Goal: Register for event/course: Sign up to attend an event or enroll in a course

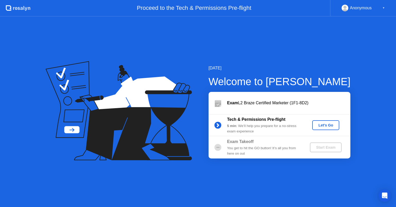
click at [333, 127] on div "Let's Go" at bounding box center [325, 125] width 23 height 4
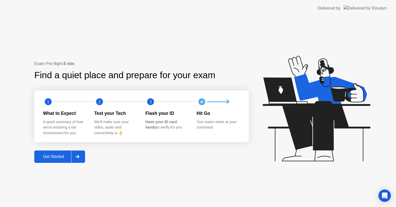
click at [58, 158] on div "Get Started" at bounding box center [53, 156] width 35 height 5
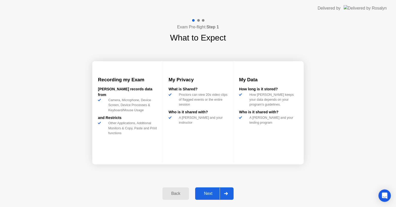
click at [225, 194] on icon at bounding box center [226, 193] width 4 height 3
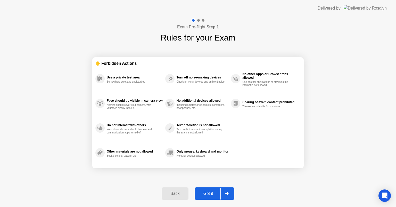
click at [225, 194] on icon at bounding box center [227, 193] width 4 height 3
select select "**********"
select select "*******"
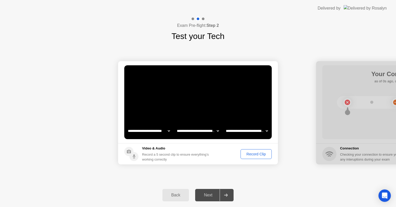
click at [255, 152] on div "Record Clip" at bounding box center [256, 154] width 28 height 4
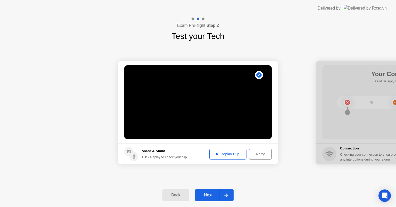
click at [221, 194] on div at bounding box center [226, 195] width 12 height 12
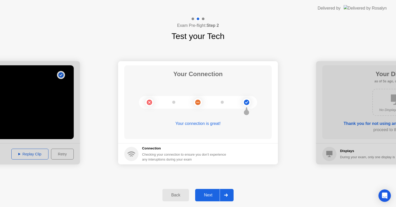
click at [224, 199] on div at bounding box center [226, 195] width 12 height 12
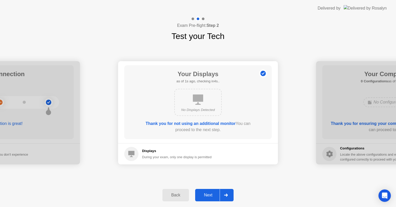
click at [224, 199] on div at bounding box center [226, 195] width 12 height 12
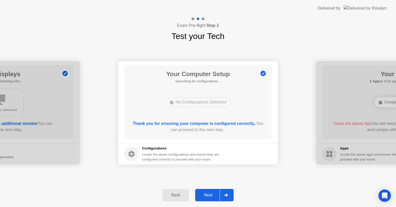
click at [224, 199] on div at bounding box center [226, 195] width 12 height 12
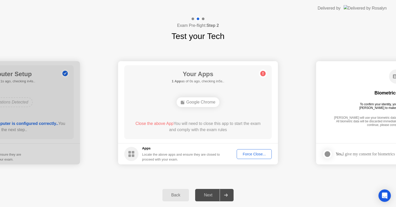
click at [251, 153] on div "Force Close..." at bounding box center [254, 154] width 31 height 4
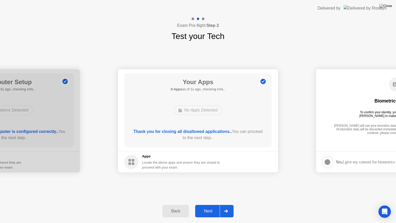
click at [228, 207] on div at bounding box center [226, 211] width 12 height 12
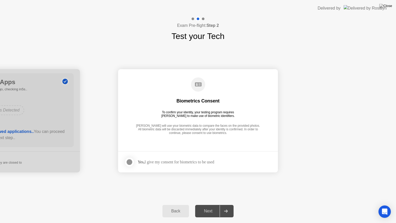
click at [128, 162] on div at bounding box center [129, 162] width 6 height 6
click at [230, 207] on div at bounding box center [226, 211] width 12 height 12
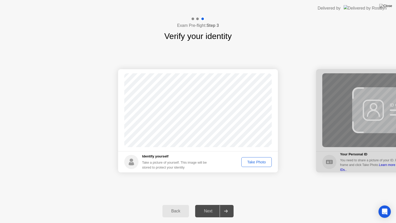
click at [251, 161] on div "Take Photo" at bounding box center [256, 162] width 27 height 4
click at [226, 207] on icon at bounding box center [226, 210] width 4 height 3
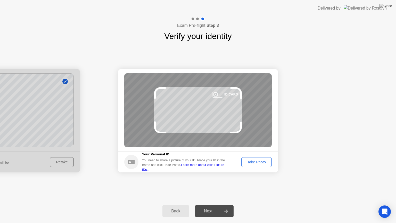
click at [265, 160] on div "Take Photo" at bounding box center [256, 162] width 27 height 4
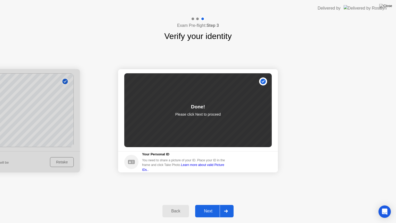
click at [222, 207] on div at bounding box center [226, 211] width 12 height 12
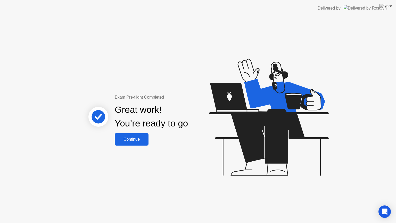
click at [135, 138] on div "Continue" at bounding box center [131, 139] width 31 height 5
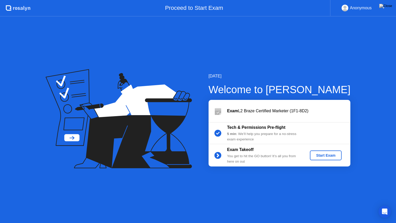
click at [326, 157] on div "Start Exam" at bounding box center [326, 155] width 28 height 4
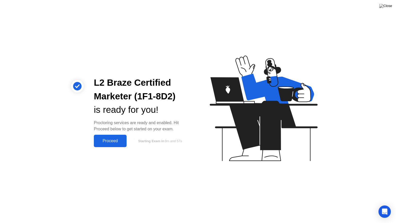
click at [117, 142] on div "Proceed" at bounding box center [110, 140] width 30 height 5
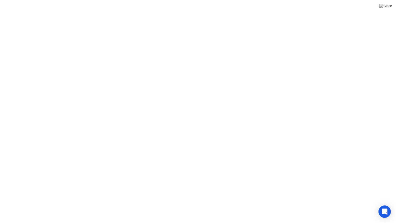
click div "Close App"
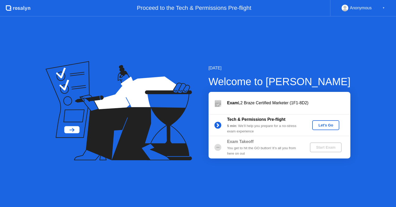
click at [320, 121] on button "Let's Go" at bounding box center [325, 125] width 27 height 10
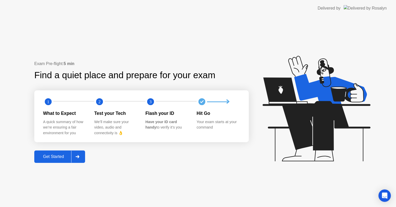
click at [62, 154] on div "Get Started" at bounding box center [53, 156] width 35 height 5
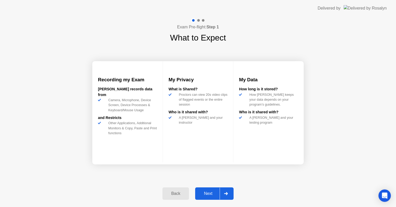
click at [211, 195] on div "Next" at bounding box center [208, 193] width 23 height 5
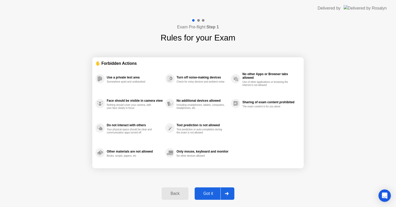
click at [211, 195] on div "Got it" at bounding box center [208, 193] width 24 height 5
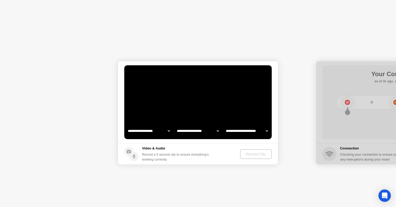
select select "**********"
select select "*******"
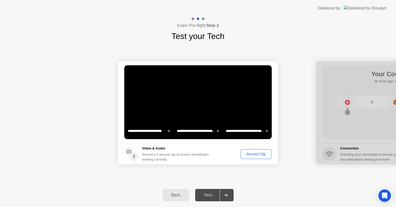
click at [261, 153] on div "Record Clip" at bounding box center [256, 154] width 28 height 4
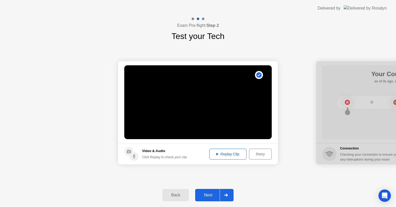
click at [203, 196] on div "Next" at bounding box center [208, 195] width 23 height 5
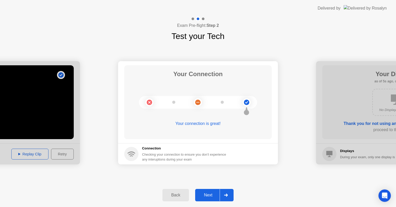
click at [227, 194] on icon at bounding box center [226, 194] width 4 height 3
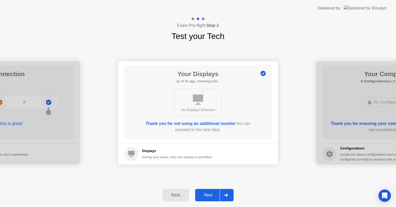
click at [227, 194] on icon at bounding box center [226, 194] width 4 height 3
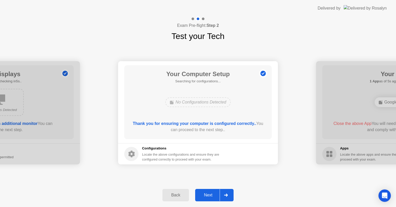
click at [227, 194] on icon at bounding box center [226, 194] width 4 height 3
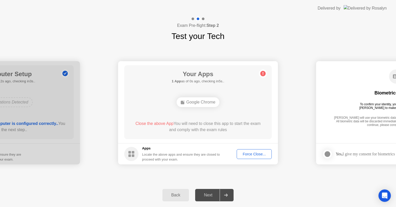
click at [242, 154] on div "Force Close..." at bounding box center [254, 154] width 31 height 4
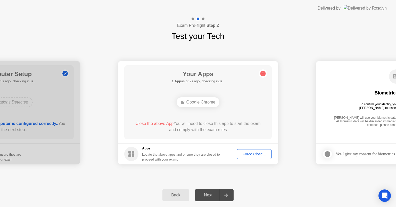
click at [260, 155] on div "Force Close..." at bounding box center [254, 154] width 31 height 4
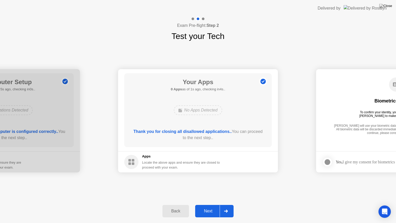
click at [212, 207] on div "Next" at bounding box center [208, 211] width 23 height 5
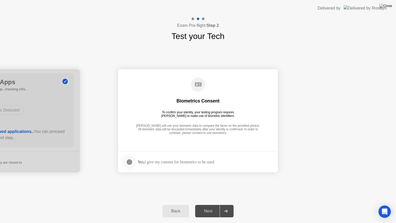
click at [127, 161] on div at bounding box center [129, 162] width 6 height 6
click at [204, 206] on button "Next" at bounding box center [214, 211] width 38 height 12
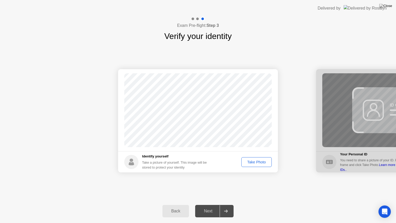
click at [254, 163] on div "Take Photo" at bounding box center [256, 162] width 27 height 4
click at [206, 207] on button "Next" at bounding box center [214, 211] width 38 height 12
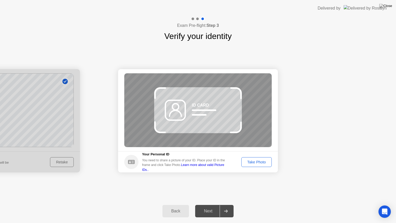
click at [266, 165] on button "Take Photo" at bounding box center [256, 162] width 30 height 10
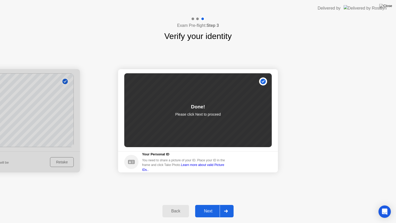
click at [209, 207] on button "Next" at bounding box center [214, 211] width 38 height 12
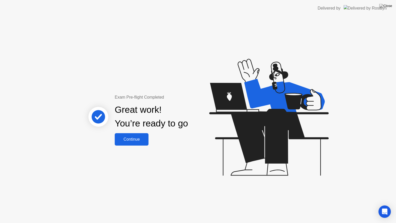
click at [129, 137] on div "Continue" at bounding box center [131, 139] width 31 height 5
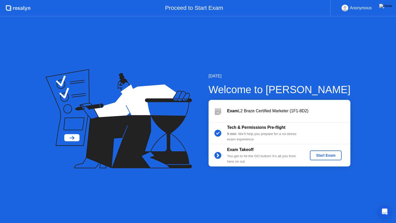
click at [336, 159] on button "Start Exam" at bounding box center [326, 155] width 32 height 10
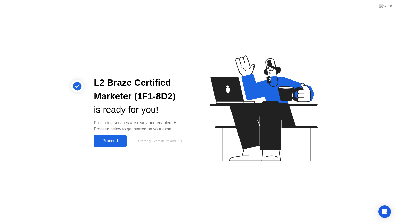
click at [112, 134] on div "L2 Braze Certified Marketer (1F1-8D2) is ready for you! Proctoring services are…" at bounding box center [142, 111] width 108 height 71
click at [108, 140] on div "Proceed" at bounding box center [110, 140] width 30 height 5
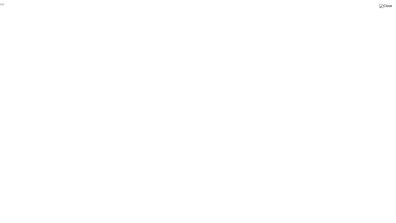
click at [385, 7] on button at bounding box center [385, 6] width 15 height 7
